Goal: Book appointment/travel/reservation

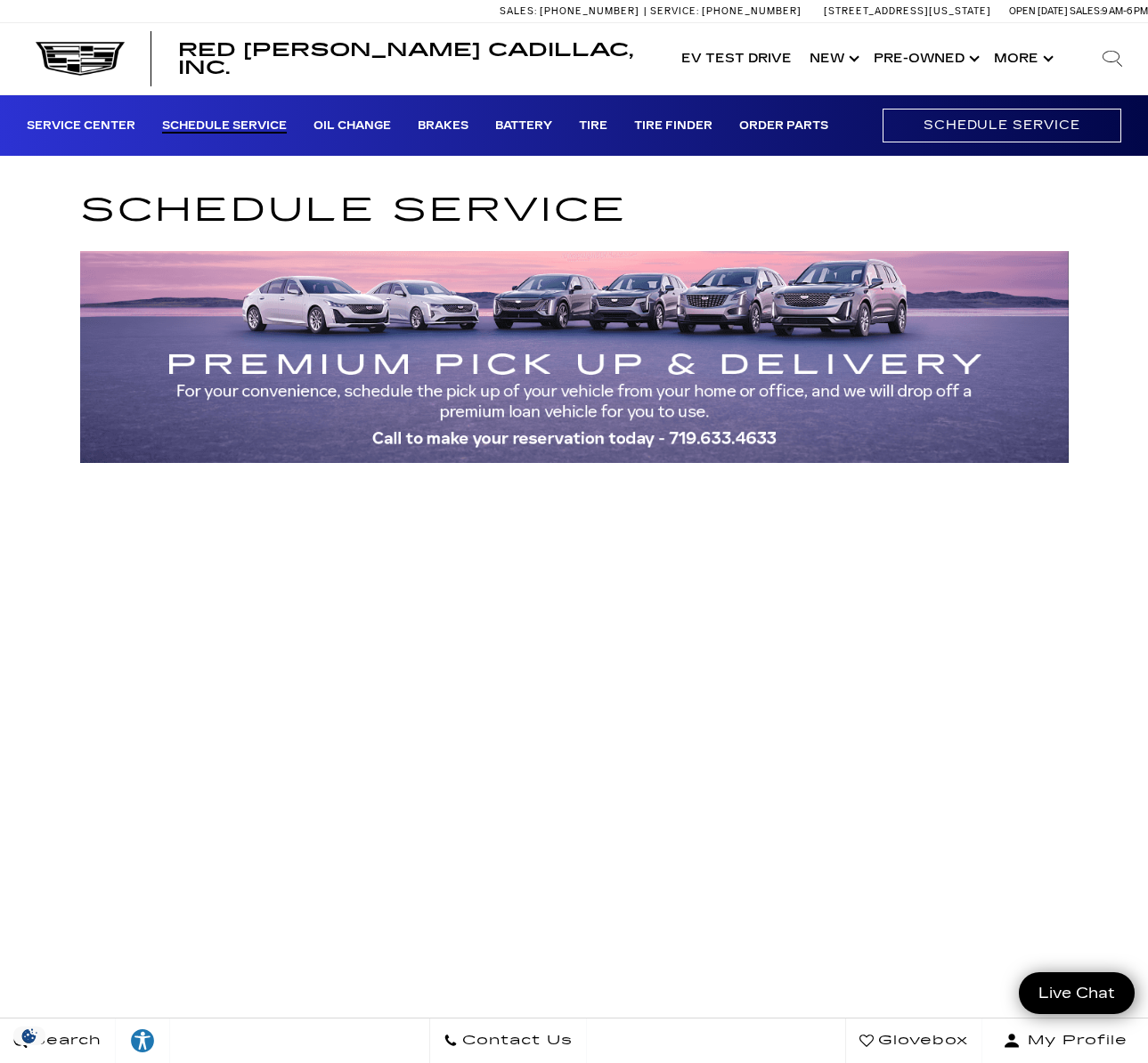
drag, startPoint x: 618, startPoint y: 210, endPoint x: 98, endPoint y: 203, distance: 520.0
click at [98, 203] on h1 "Schedule Service" at bounding box center [574, 211] width 988 height 52
click at [118, 126] on link "Service Center" at bounding box center [81, 127] width 108 height 14
click at [271, 127] on link "Schedule Service" at bounding box center [224, 127] width 125 height 14
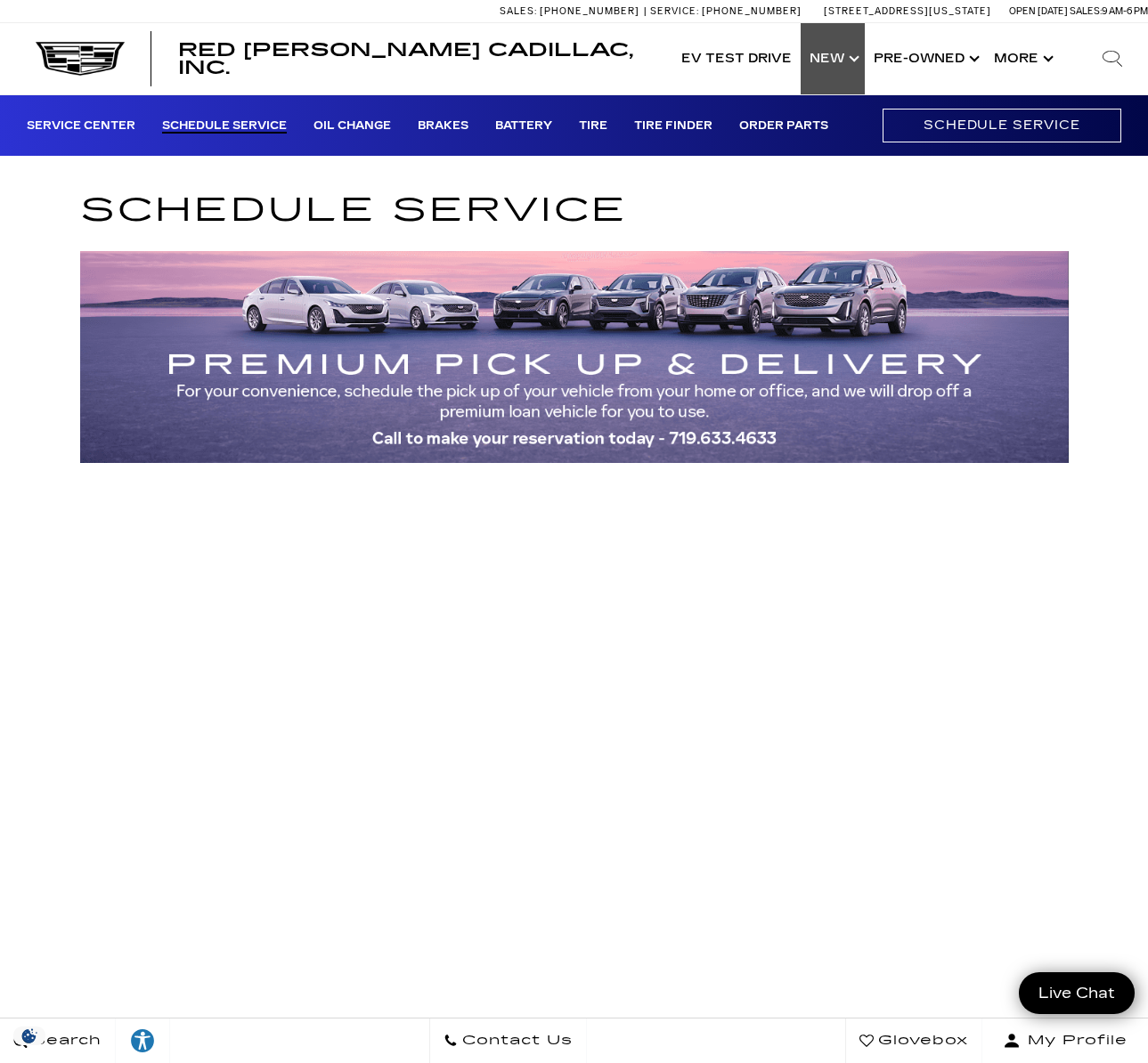
click at [852, 61] on link "Show New" at bounding box center [833, 59] width 64 height 71
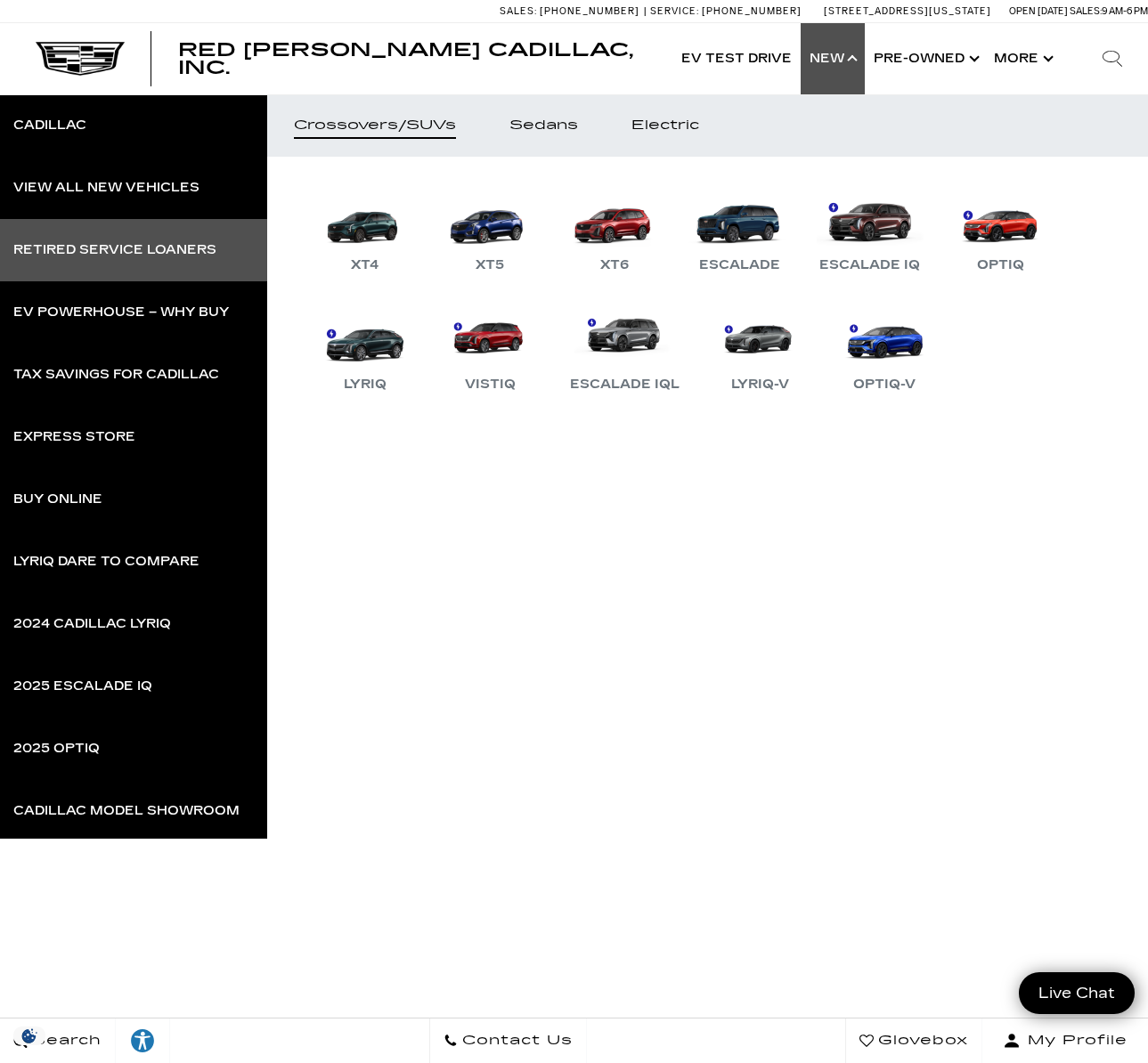
click at [181, 257] on div "Retired Service Loaners" at bounding box center [115, 250] width 203 height 13
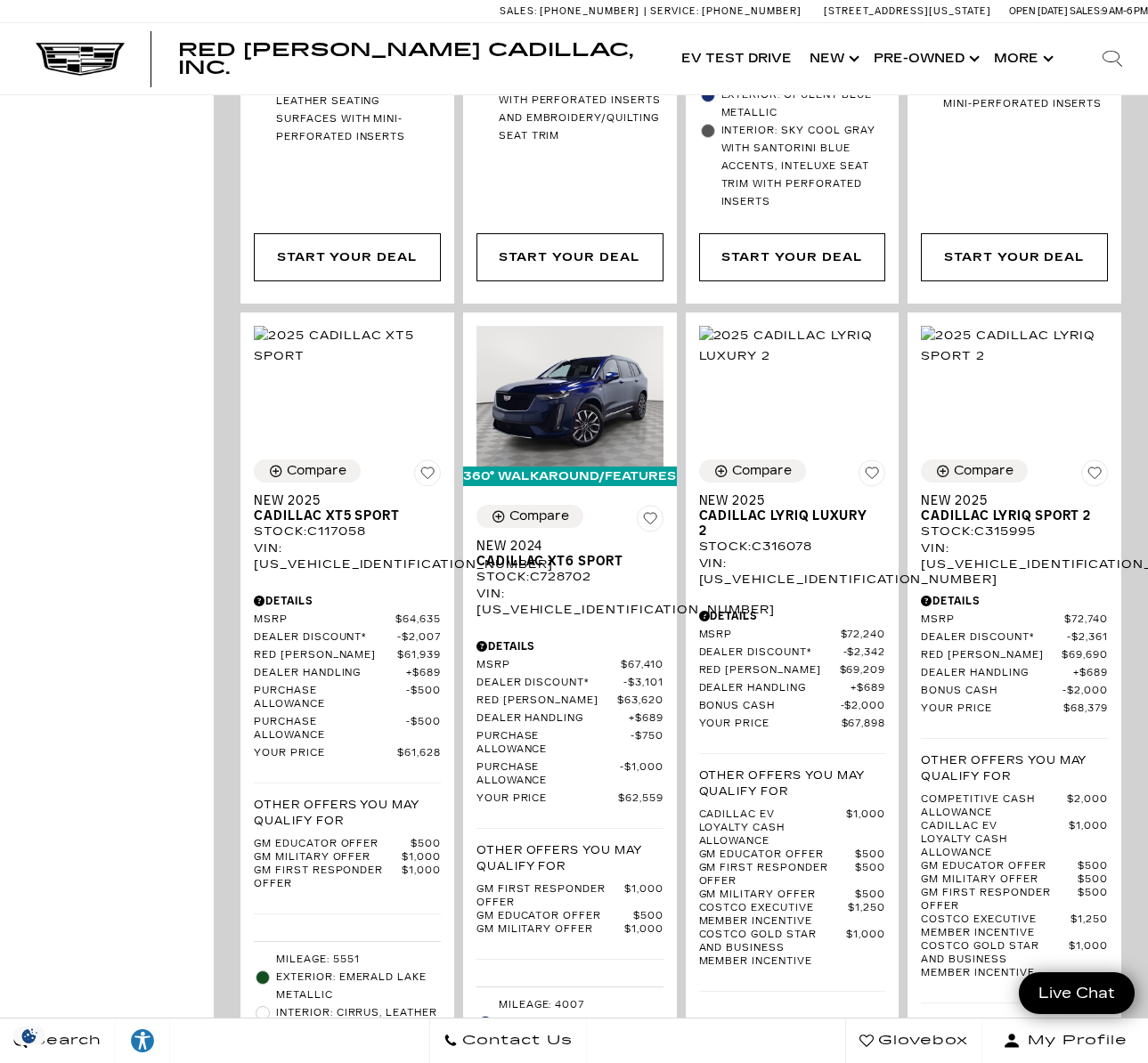
scroll to position [2137, 0]
